Goal: Task Accomplishment & Management: Use online tool/utility

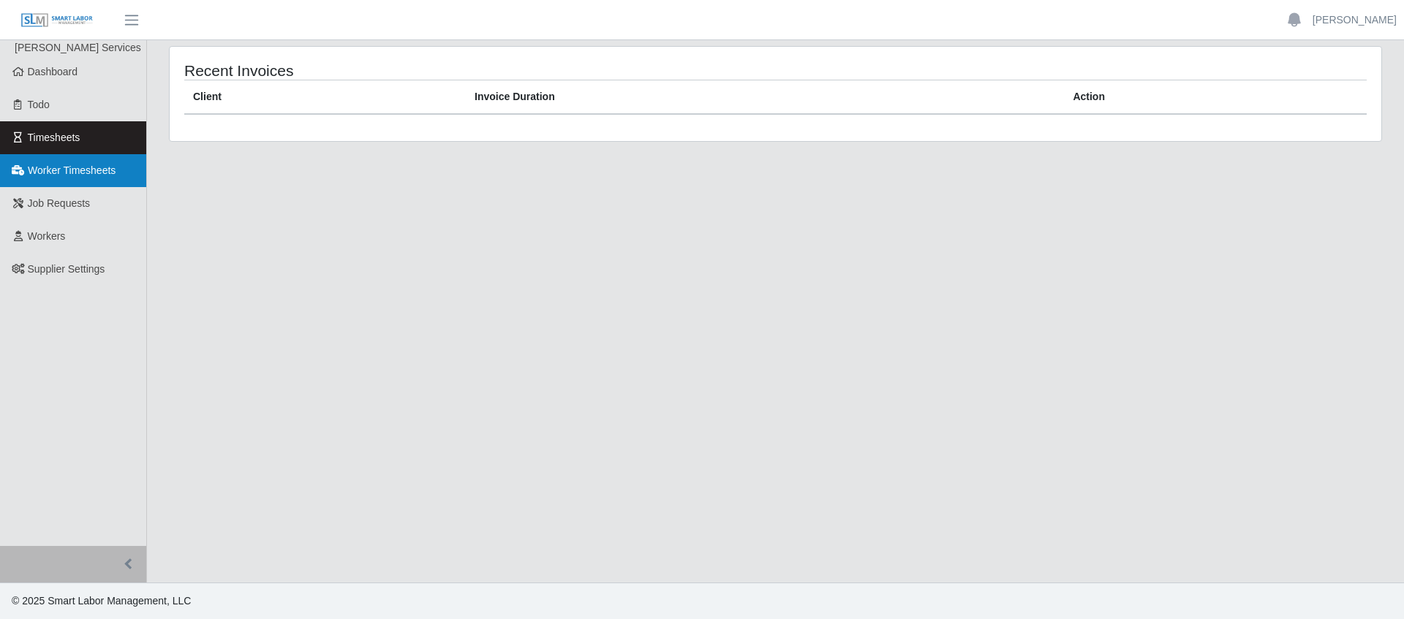
click at [38, 164] on span "Worker Timesheets" at bounding box center [72, 170] width 88 height 12
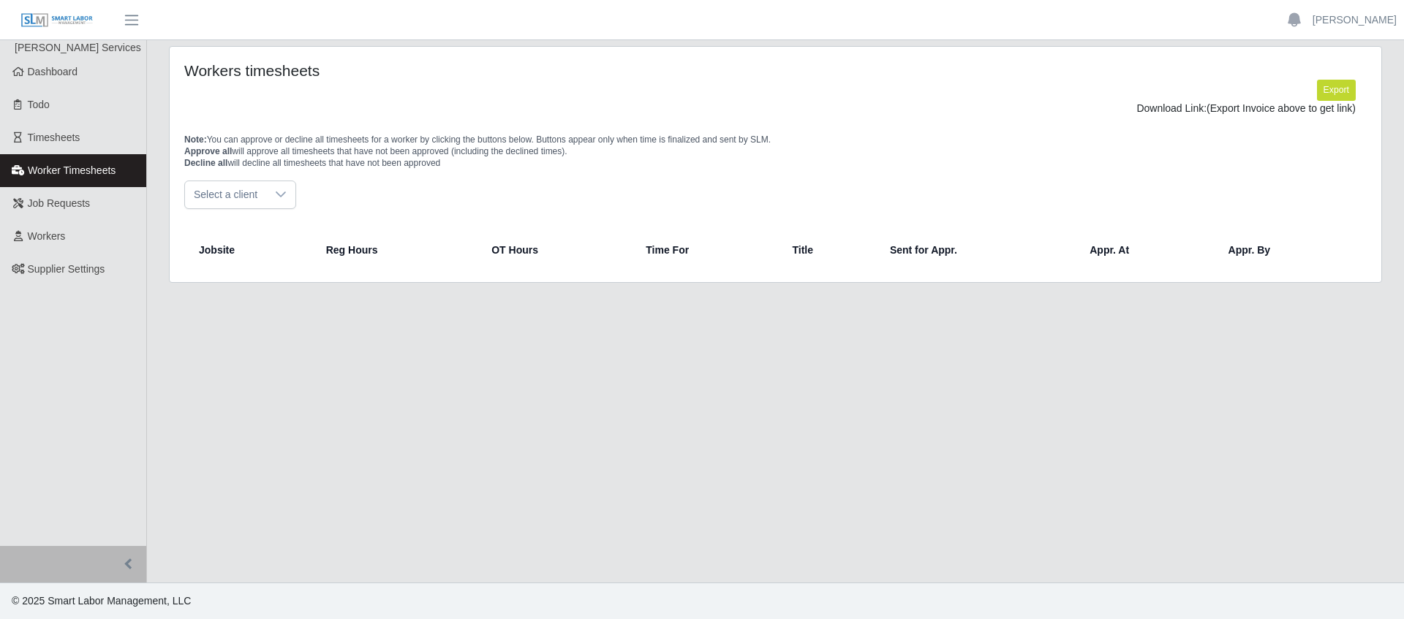
click at [286, 194] on icon at bounding box center [281, 195] width 12 height 12
drag, startPoint x: 1326, startPoint y: 89, endPoint x: 1316, endPoint y: 94, distance: 11.1
click at [1326, 89] on button "Export" at bounding box center [1336, 90] width 39 height 20
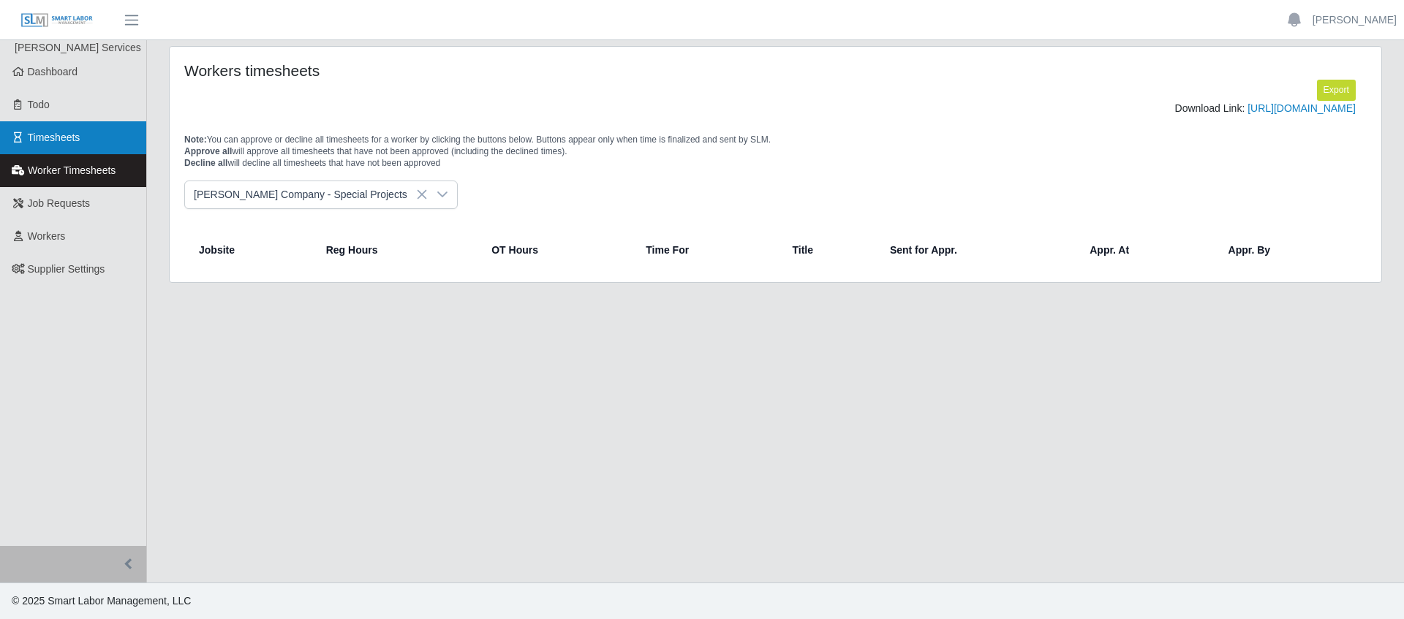
click at [71, 143] on span "Timesheets" at bounding box center [54, 138] width 53 height 12
